Goal: Find contact information: Find contact information

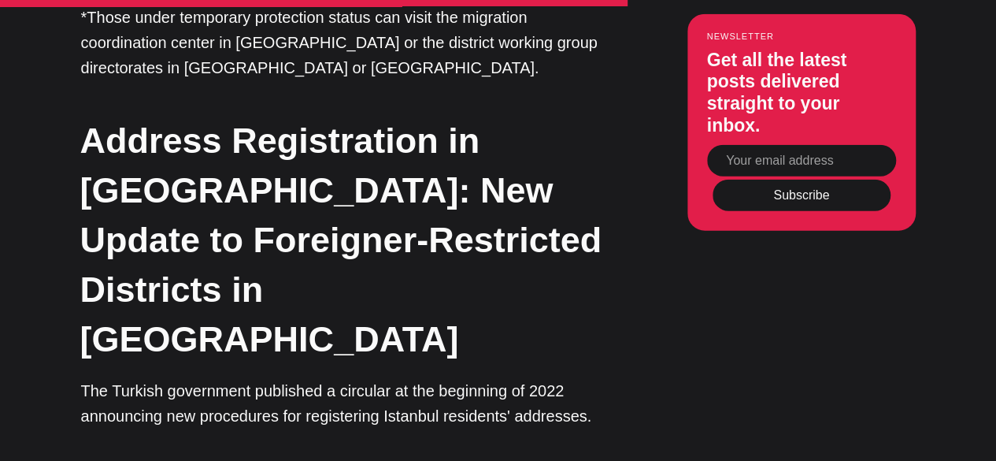
scroll to position [4958, 0]
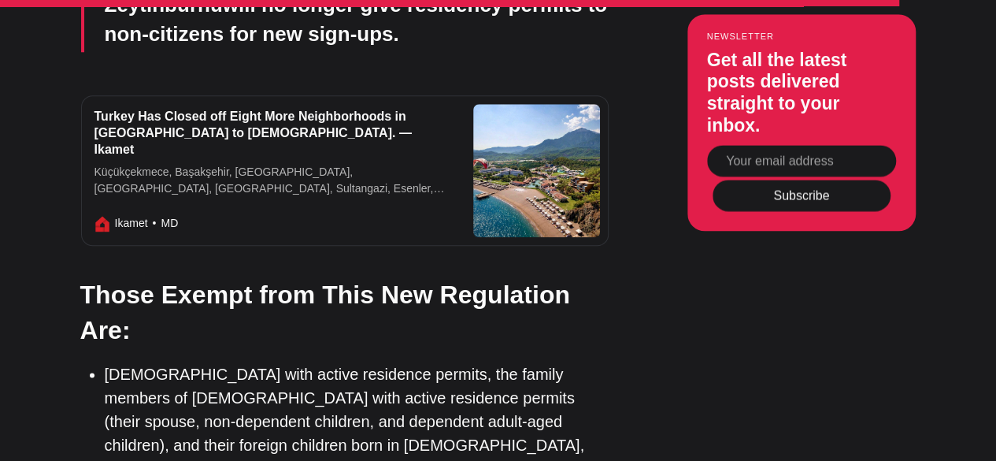
scroll to position [6736, 0]
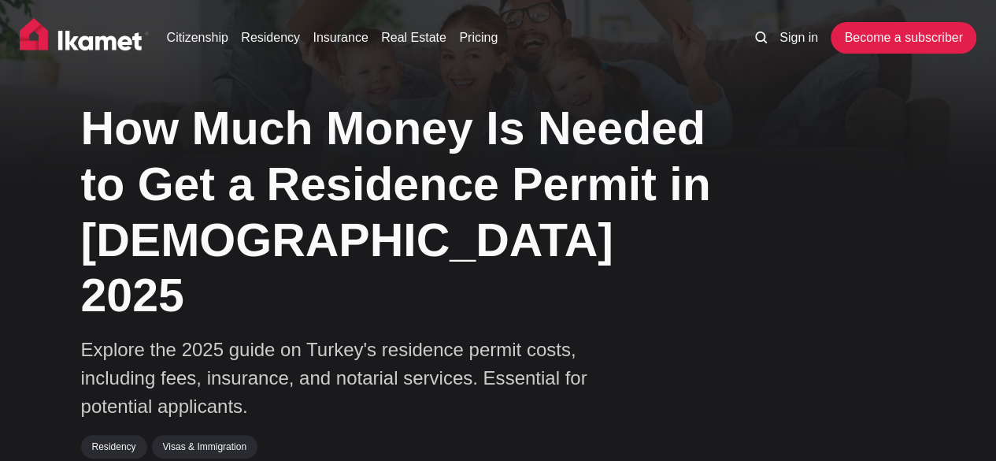
click at [121, 39] on img at bounding box center [84, 37] width 129 height 39
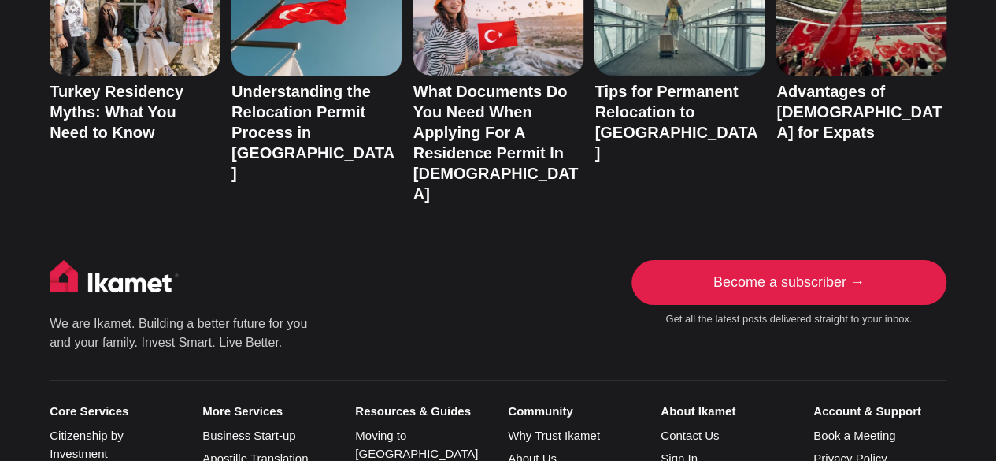
scroll to position [2899, 0]
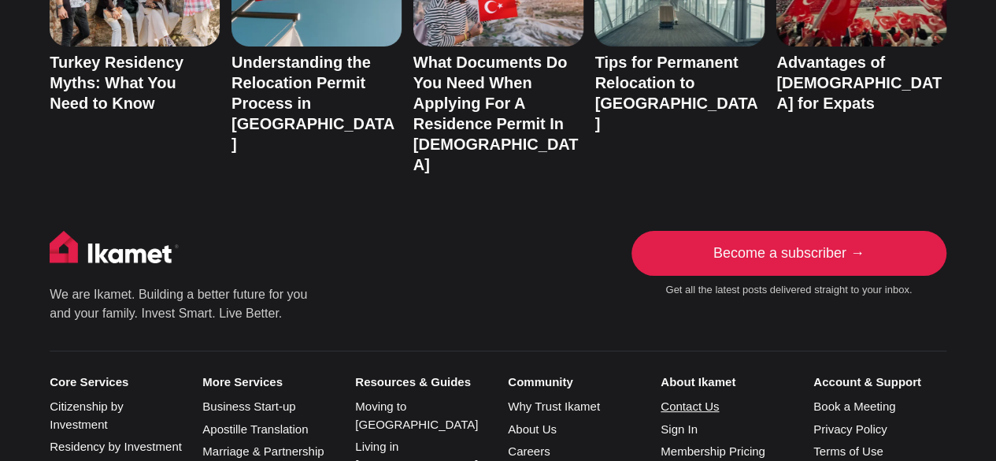
click at [677, 399] on link "Contact Us" at bounding box center [690, 405] width 58 height 13
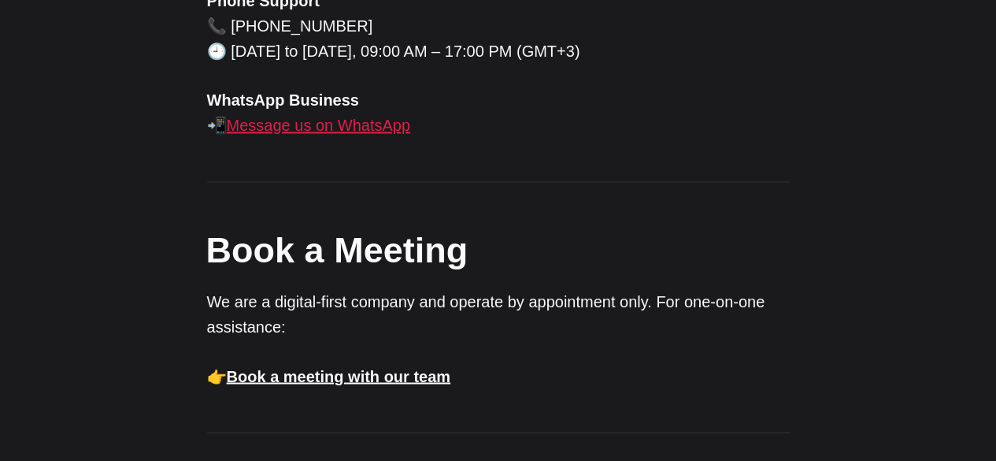
scroll to position [1068, 0]
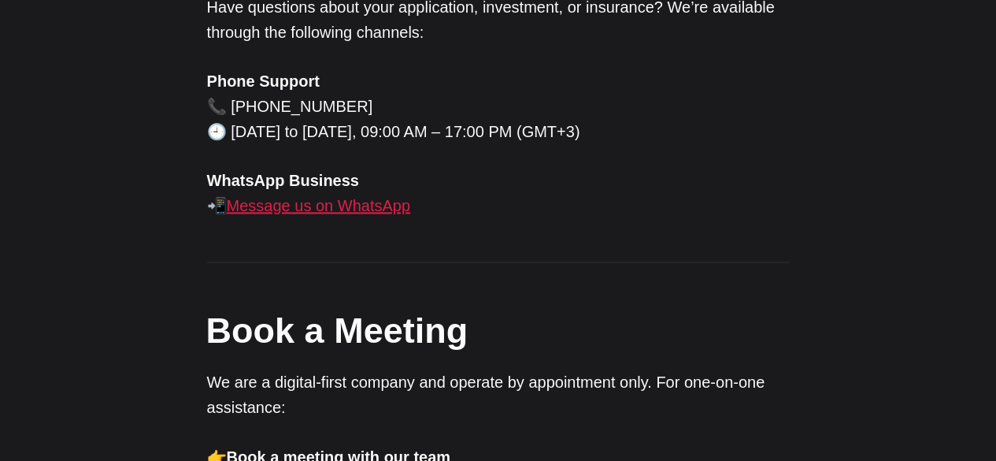
click at [363, 214] on link "Message us on WhatsApp" at bounding box center [319, 205] width 184 height 17
